Goal: Use online tool/utility: Utilize a website feature to perform a specific function

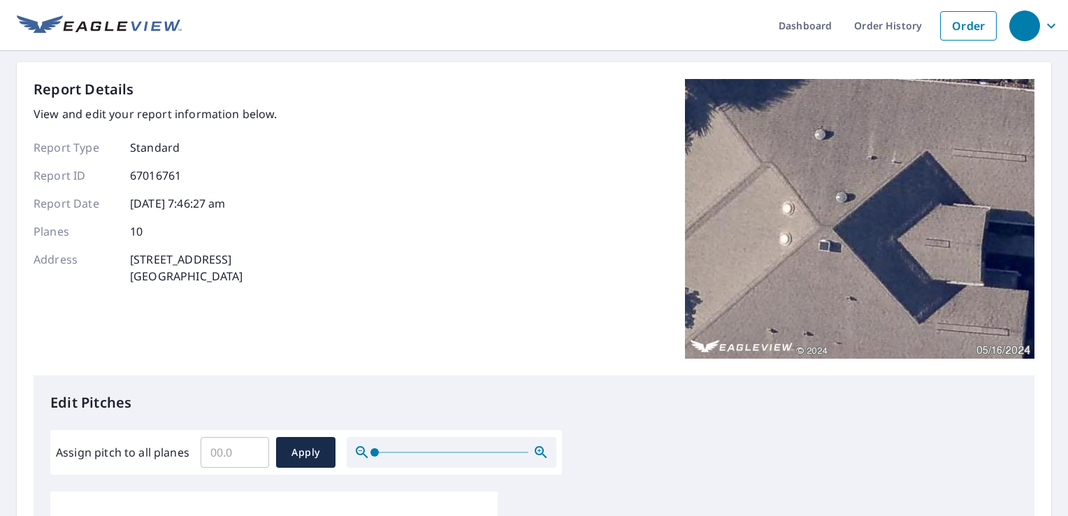
drag, startPoint x: 0, startPoint y: 0, endPoint x: 229, endPoint y: 458, distance: 511.8
click at [229, 458] on input "Assign pitch to all planes" at bounding box center [235, 451] width 68 height 39
type input "5"
click at [296, 455] on span "Apply" at bounding box center [305, 452] width 37 height 17
type input "5"
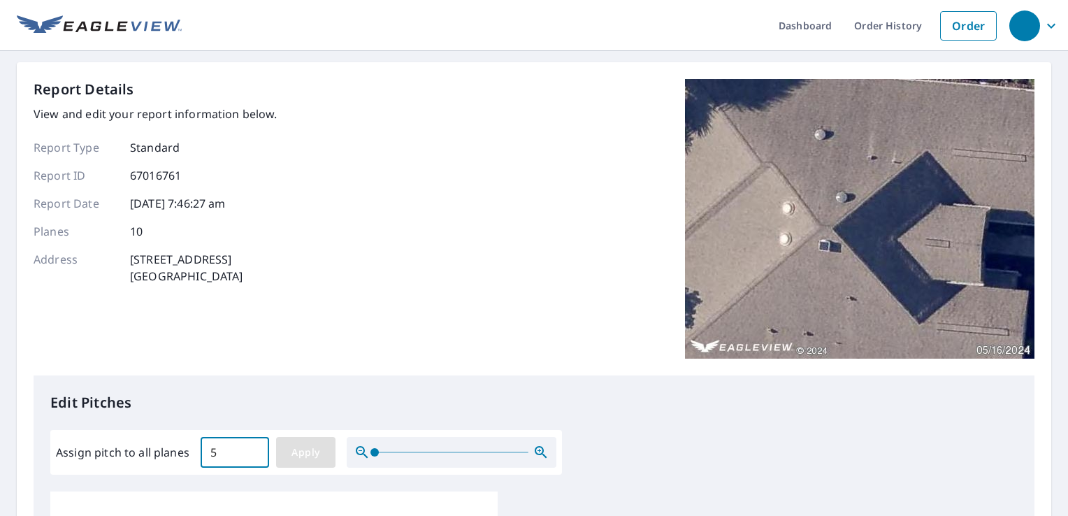
type input "5"
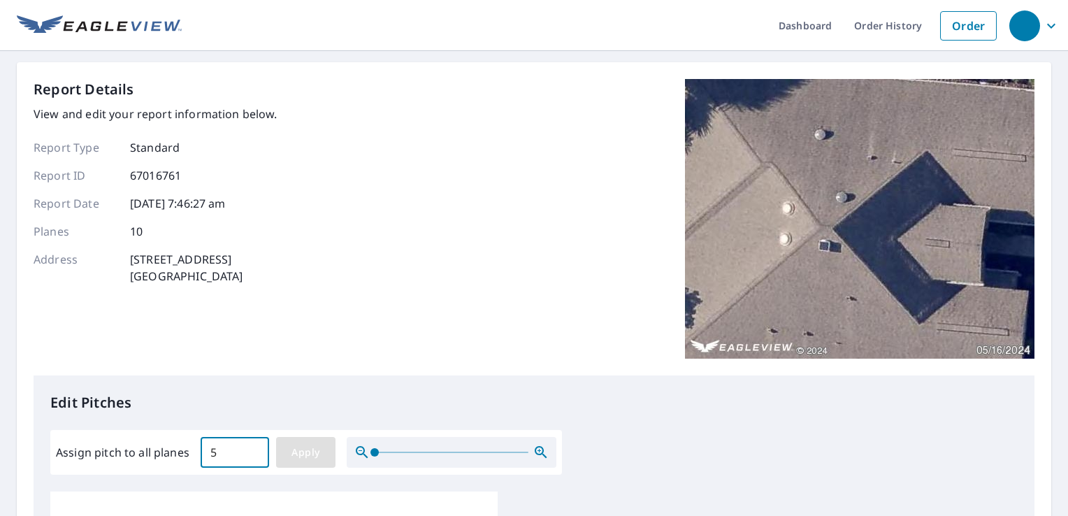
type input "5"
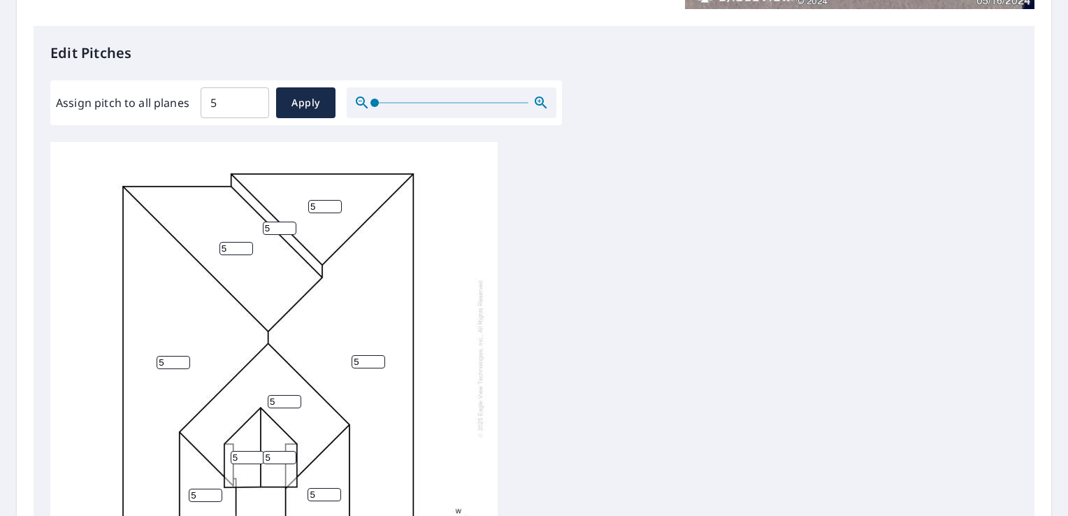
scroll to position [14, 0]
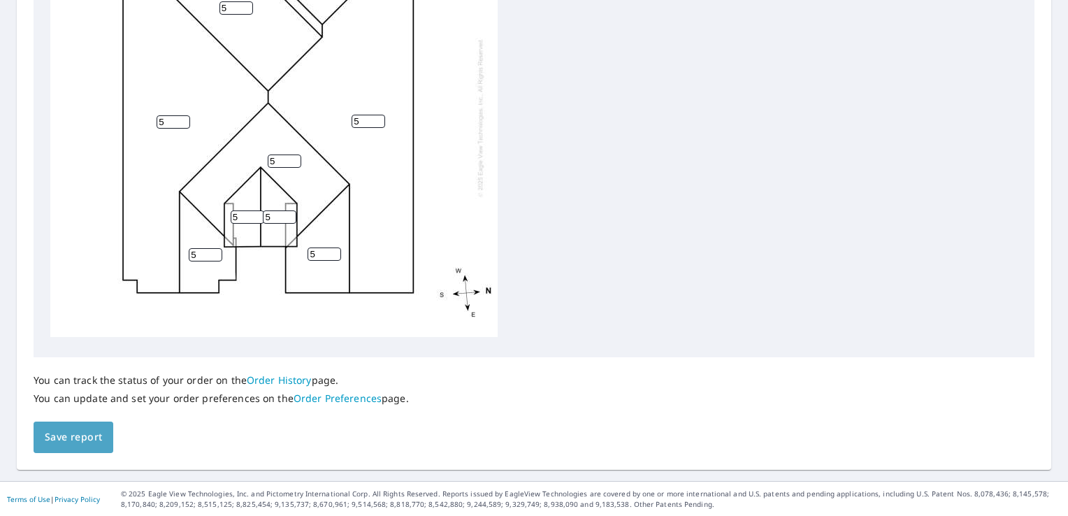
click at [78, 435] on span "Save report" at bounding box center [73, 436] width 57 height 17
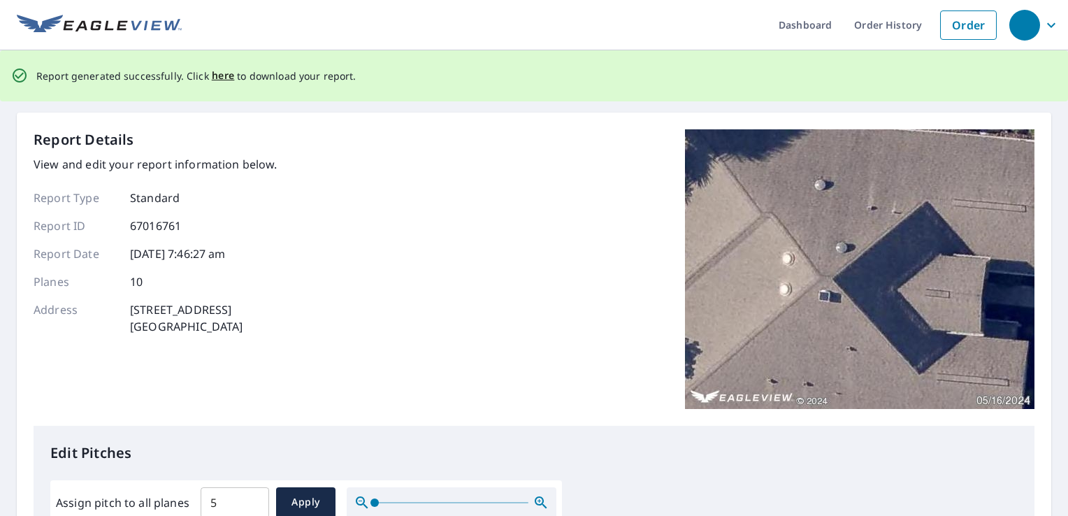
scroll to position [0, 0]
click at [218, 75] on span "here" at bounding box center [223, 76] width 23 height 17
